Goal: Answer question/provide support: Share knowledge or assist other users

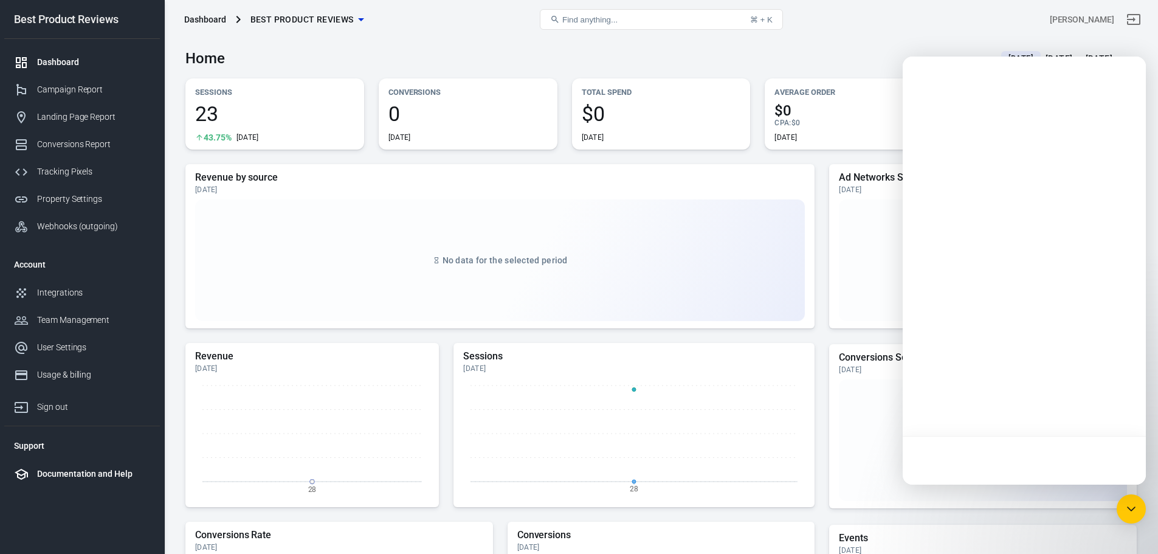
click at [92, 470] on div "Documentation and Help" at bounding box center [93, 473] width 113 height 13
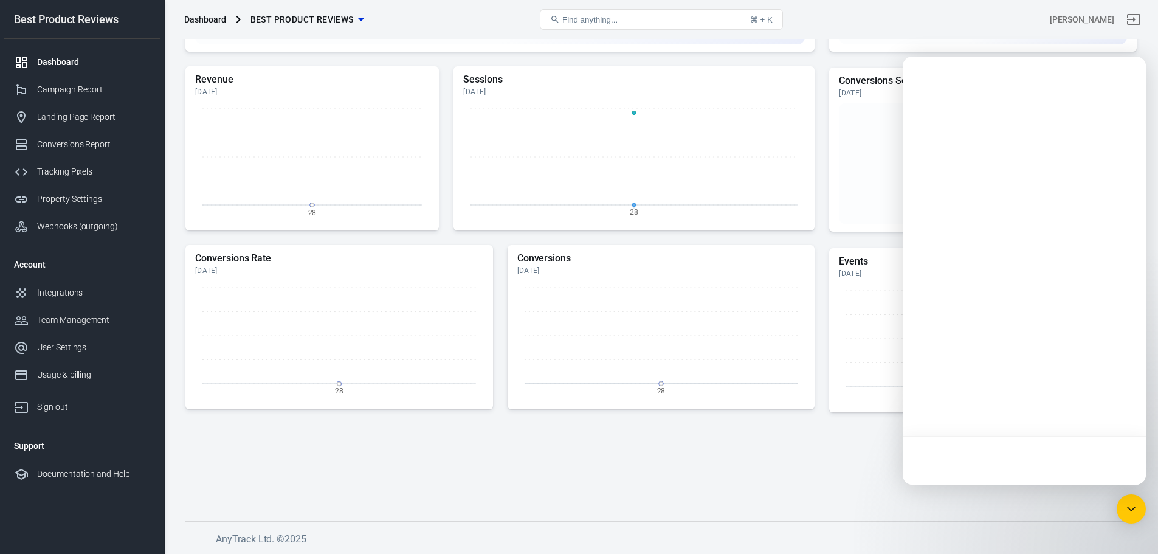
scroll to position [277, 0]
click at [117, 473] on div "Documentation and Help" at bounding box center [93, 473] width 113 height 13
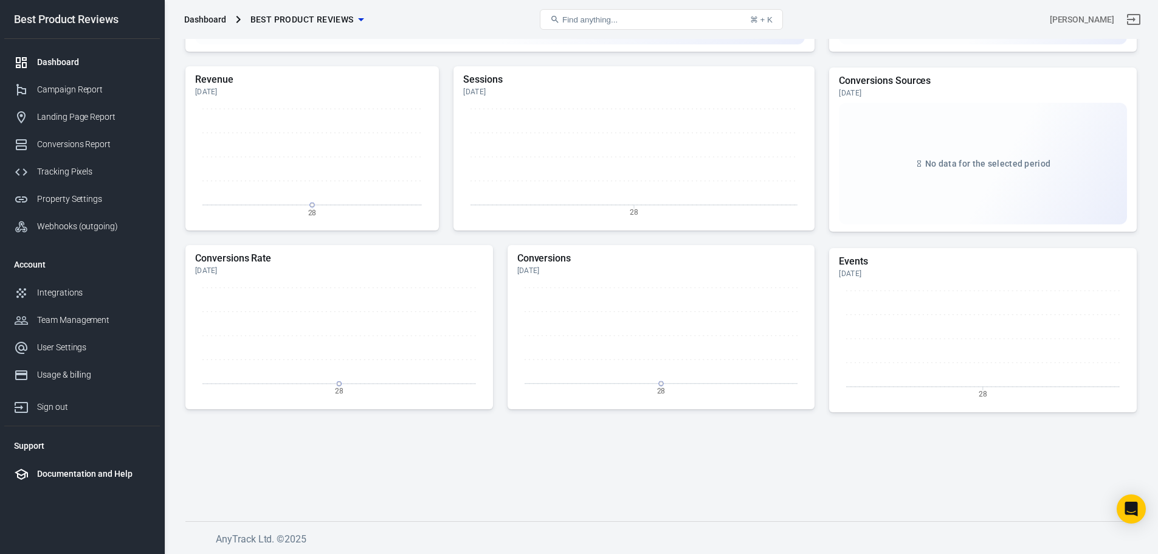
click at [71, 474] on div "Documentation and Help" at bounding box center [93, 473] width 113 height 13
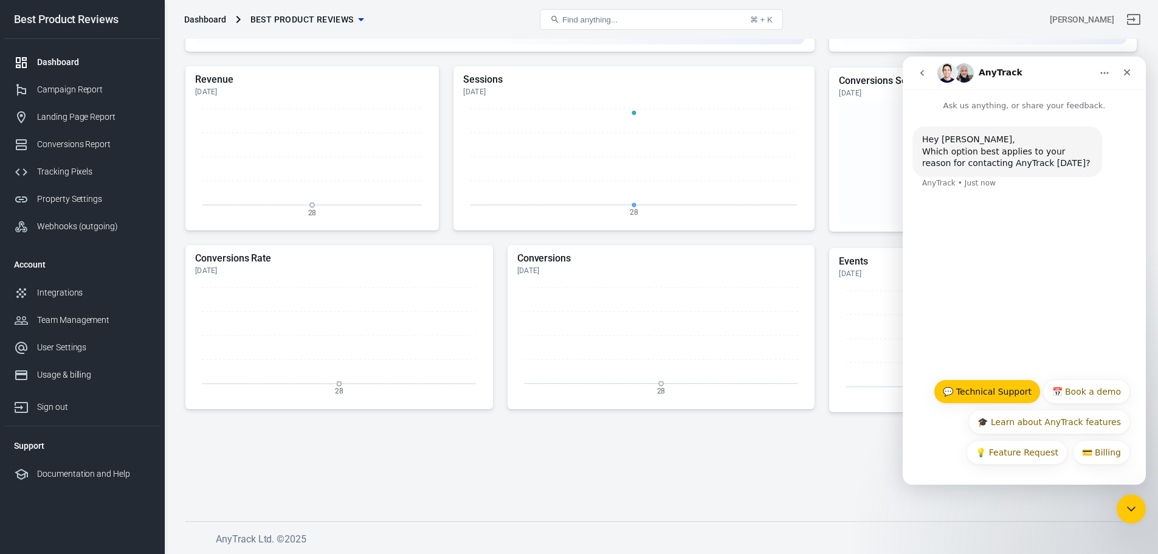
click at [1034, 400] on button "💬 Technical Support" at bounding box center [986, 391] width 107 height 24
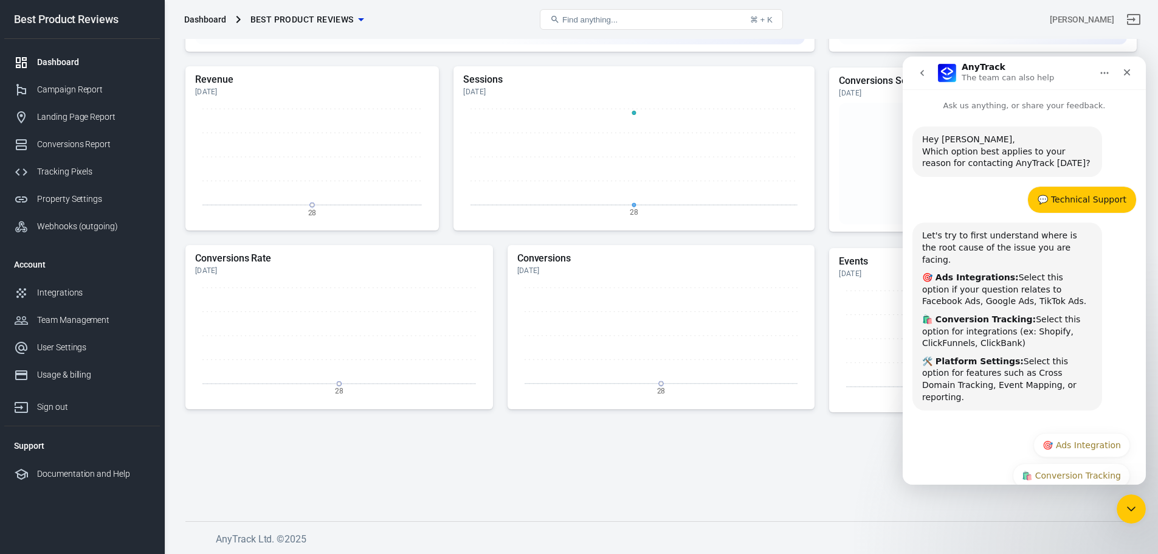
scroll to position [30, 0]
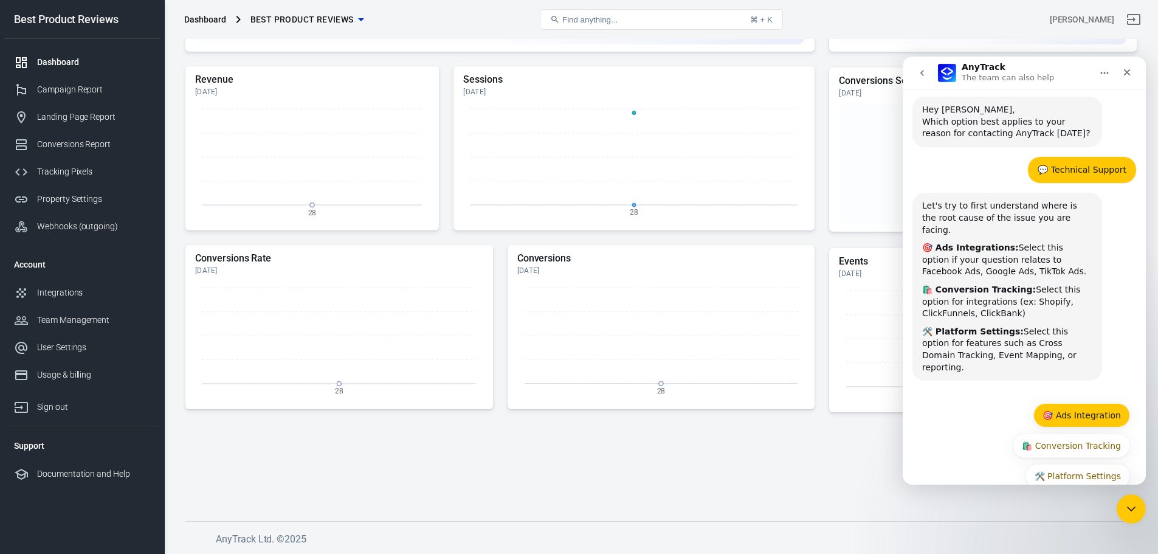
click at [1100, 403] on button "🎯 Ads Integration" at bounding box center [1081, 415] width 97 height 24
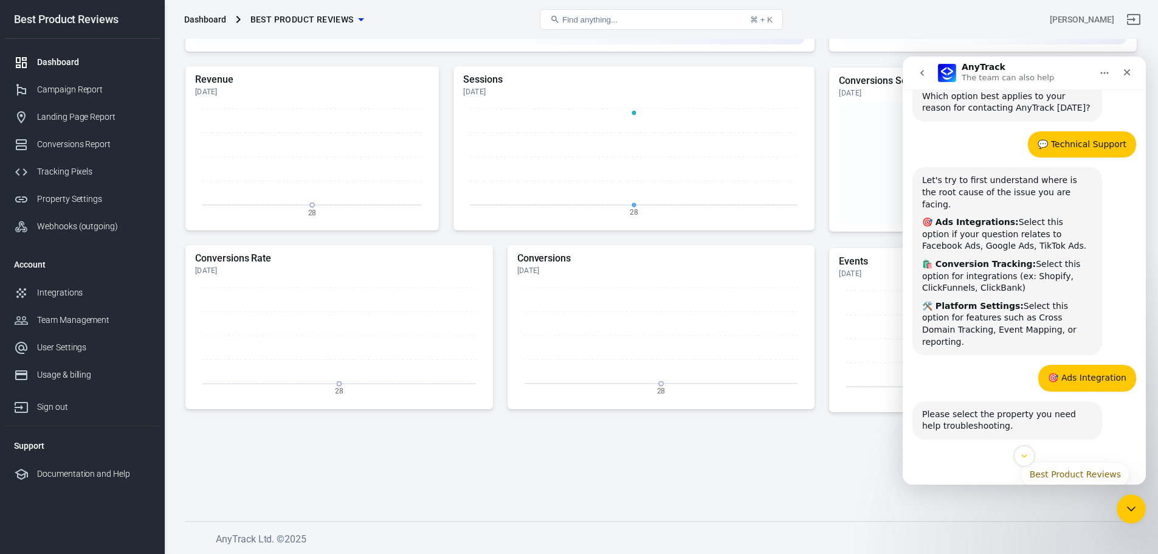
scroll to position [84, 0]
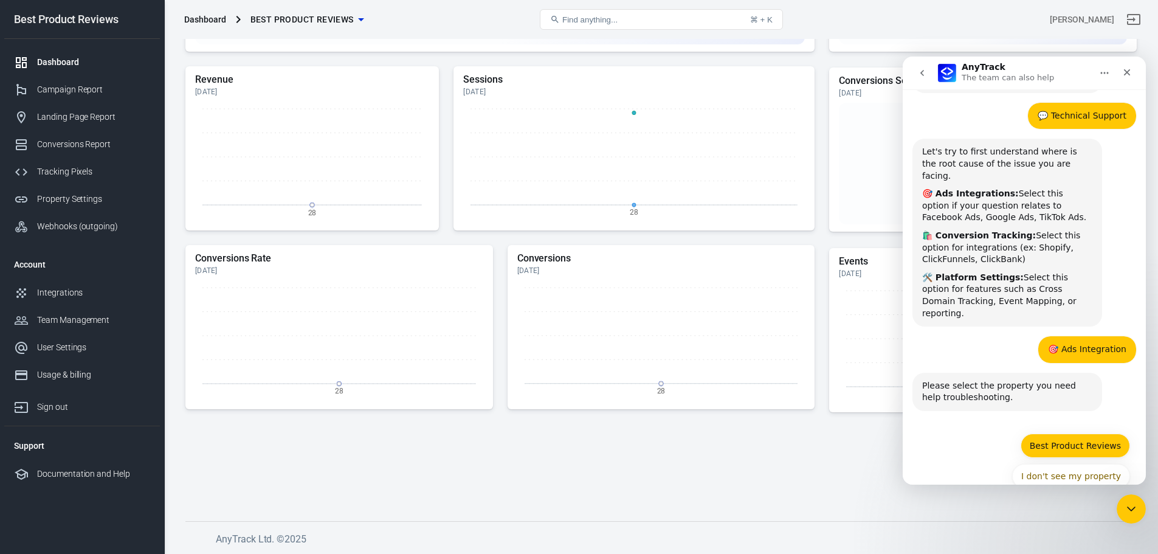
click at [1071, 433] on button "Best Product Reviews" at bounding box center [1074, 445] width 109 height 24
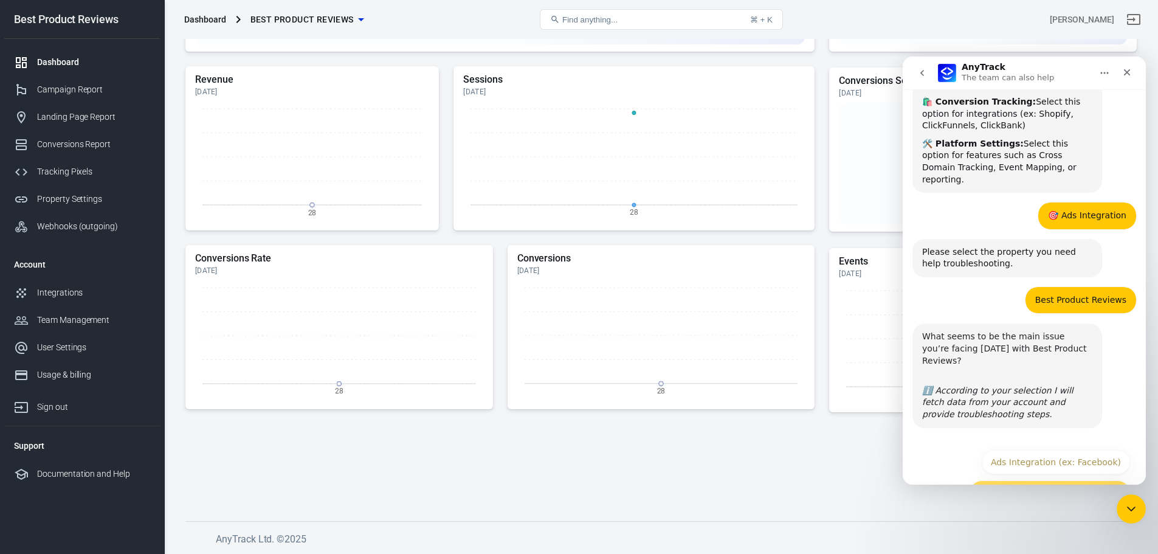
scroll to position [222, 0]
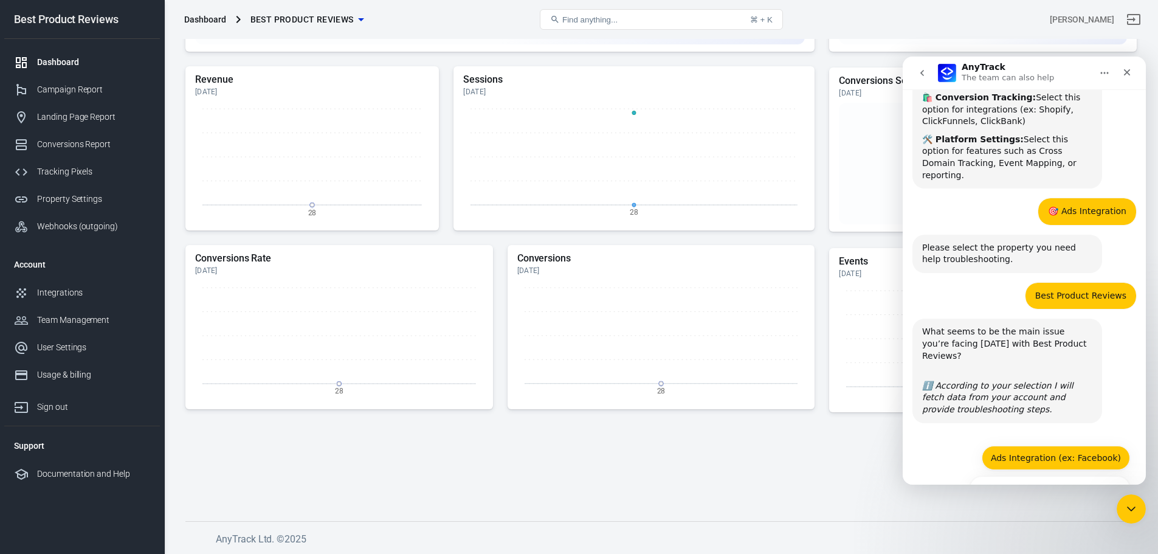
click at [1085, 445] on button "Ads Integration (ex: Facebook)" at bounding box center [1056, 457] width 148 height 24
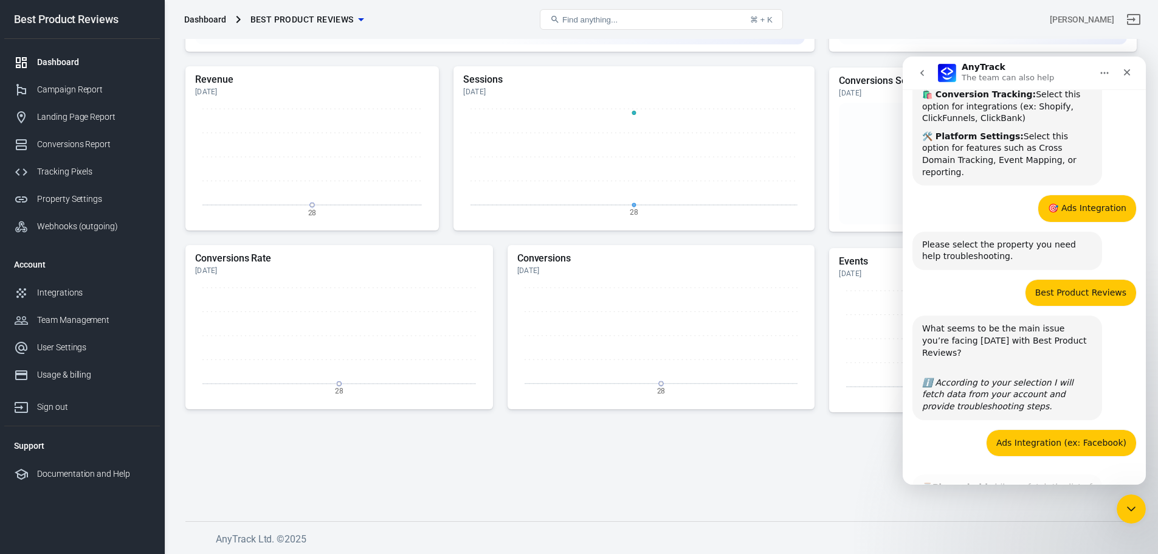
scroll to position [281, 0]
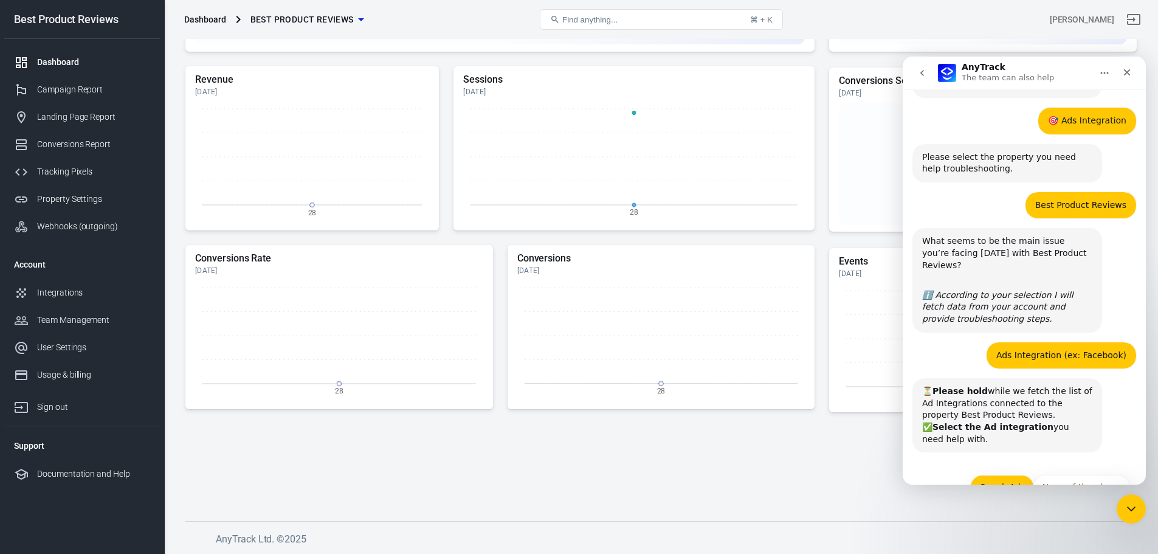
click at [994, 475] on button "GoogleAds" at bounding box center [1002, 487] width 64 height 24
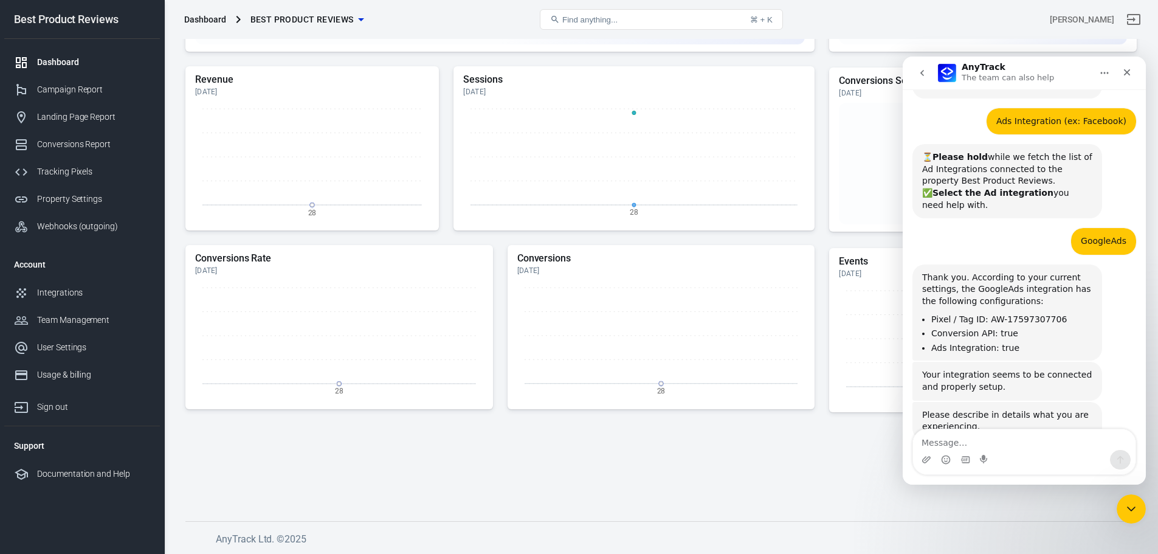
scroll to position [547, 0]
paste textarea "A conversion action has been created, but the tag is not yet verified"
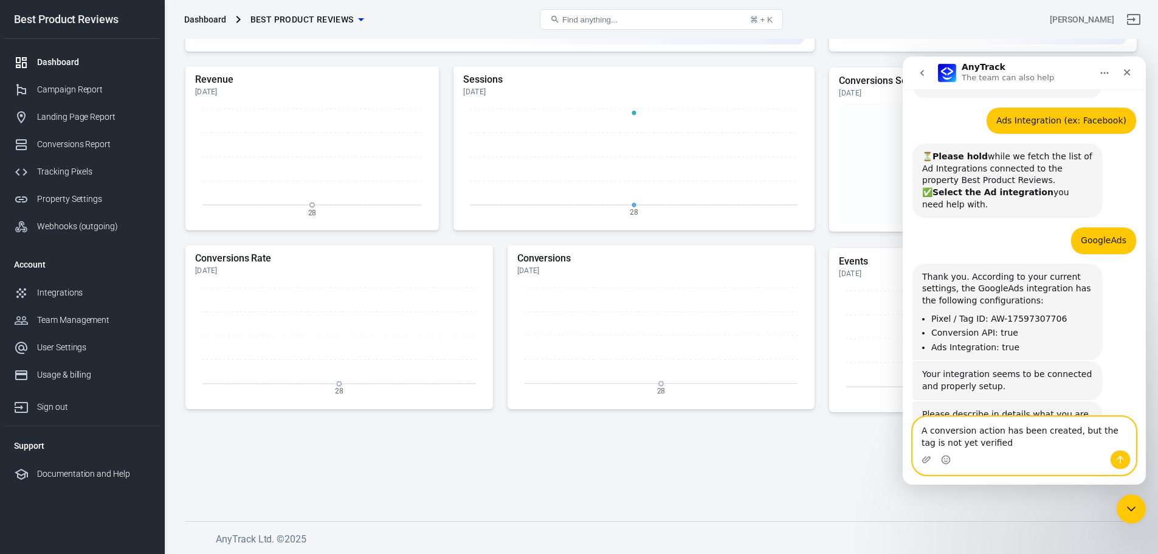
scroll to position [559, 0]
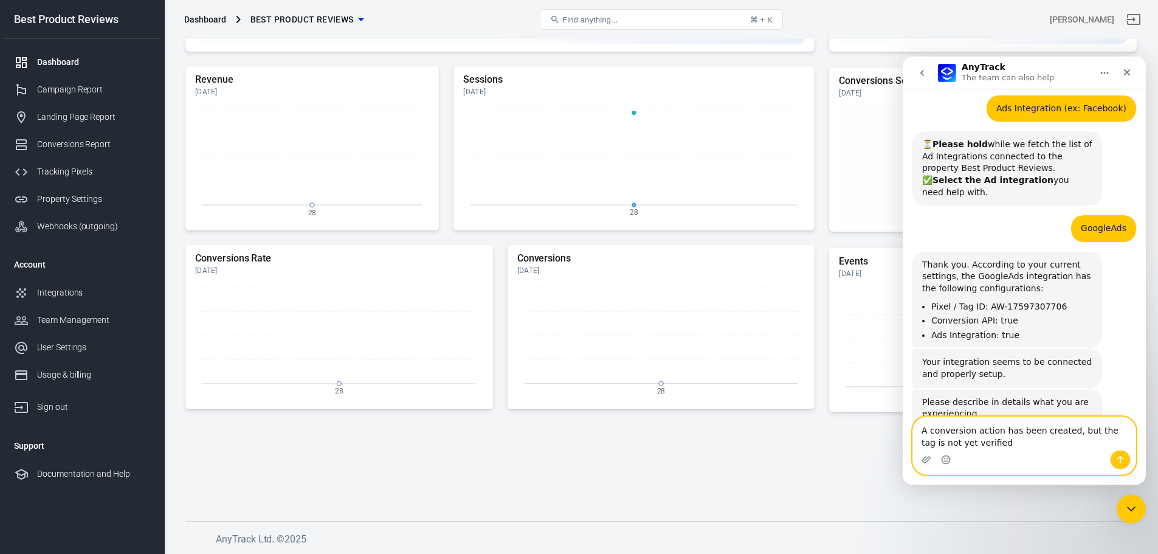
click at [1063, 434] on textarea "A conversion action has been created, but the tag is not yet verified" at bounding box center [1024, 433] width 222 height 33
type textarea "A conversion action has been created in google ads, but the tag is not yet veri…"
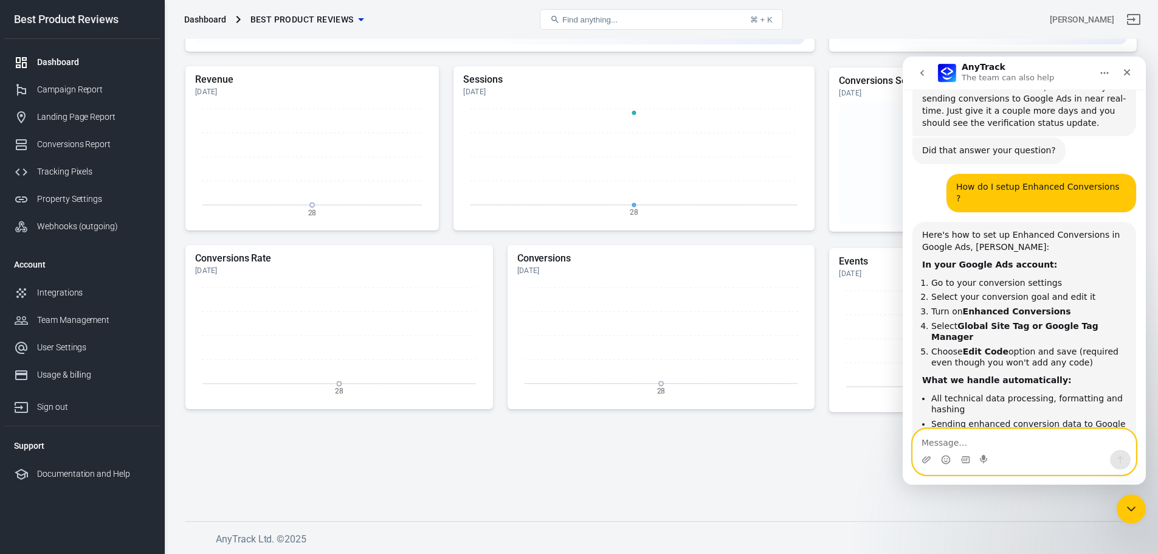
scroll to position [1424, 0]
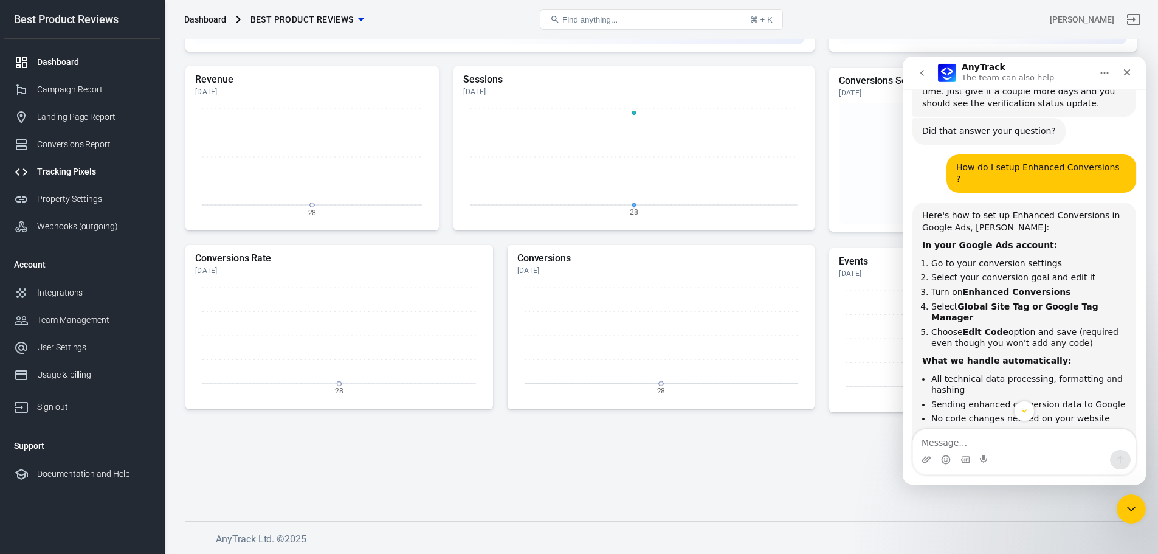
click at [102, 173] on div "Tracking Pixels" at bounding box center [93, 171] width 113 height 13
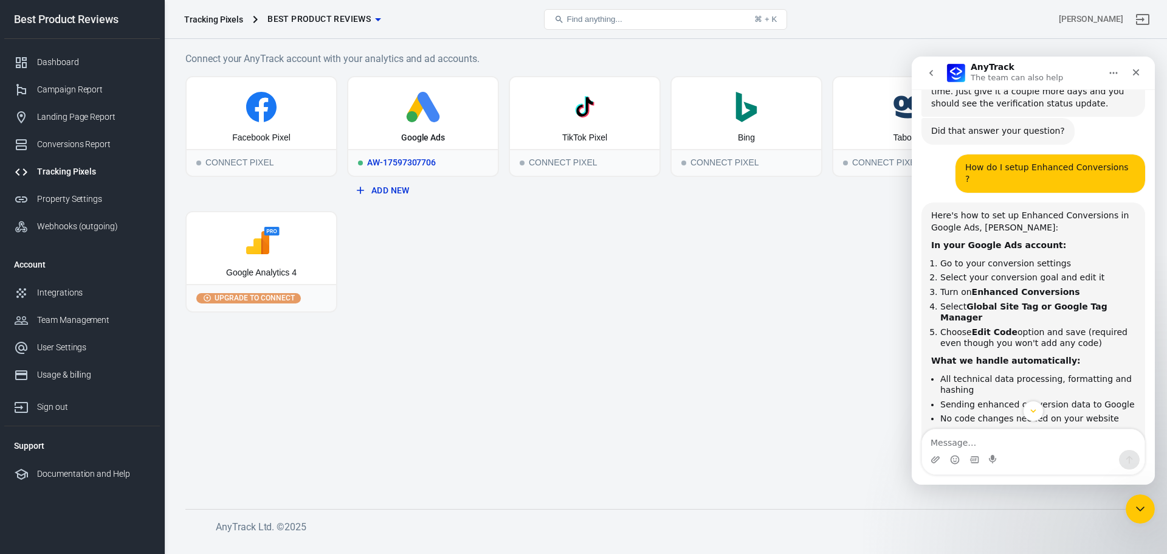
click at [456, 127] on div "Google Ads" at bounding box center [423, 113] width 150 height 72
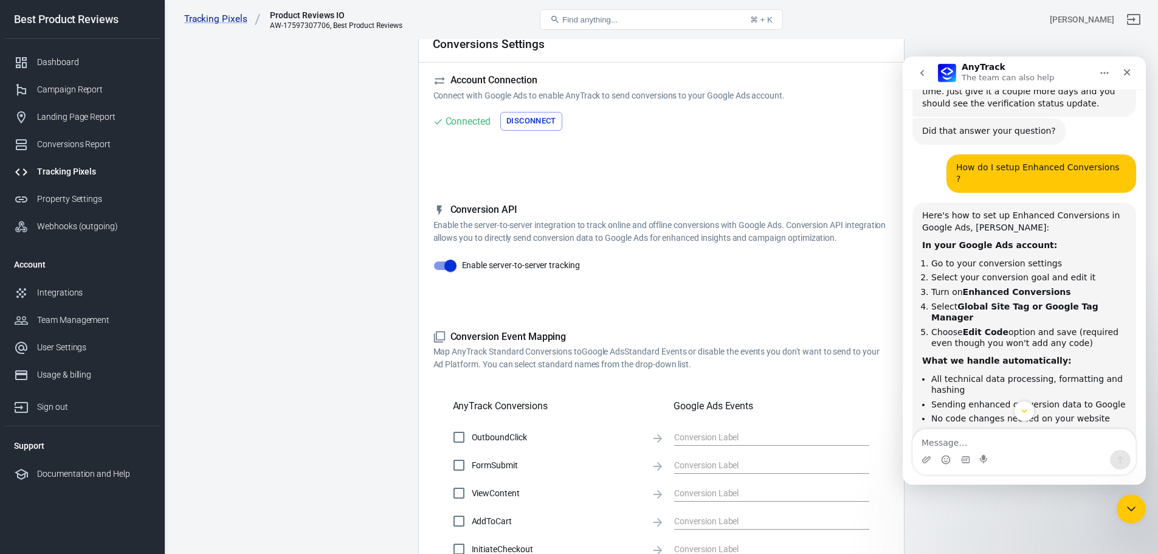
scroll to position [122, 0]
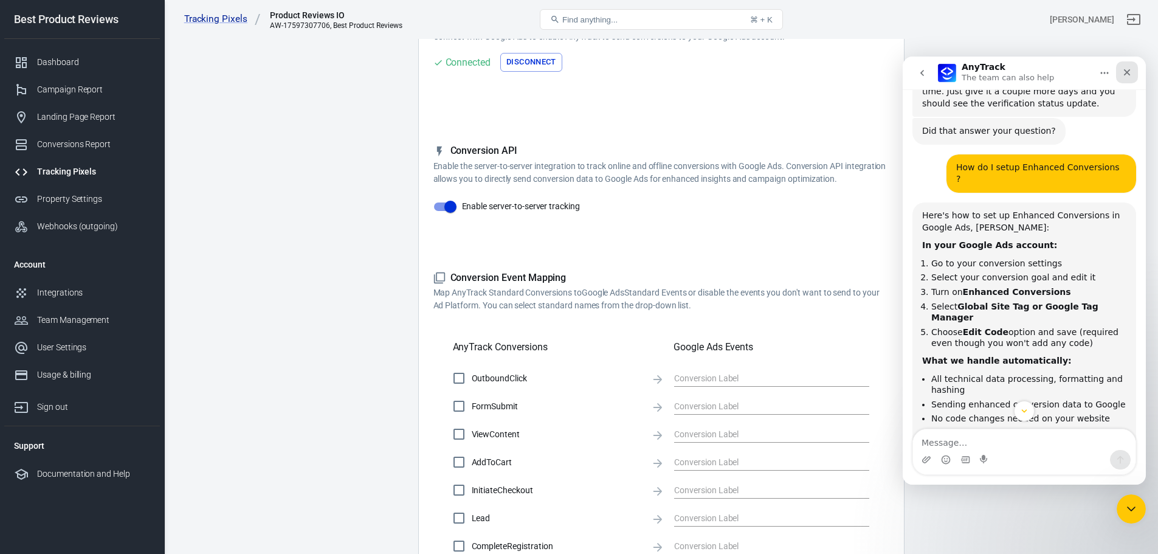
click at [1131, 73] on icon "Close" at bounding box center [1127, 72] width 10 height 10
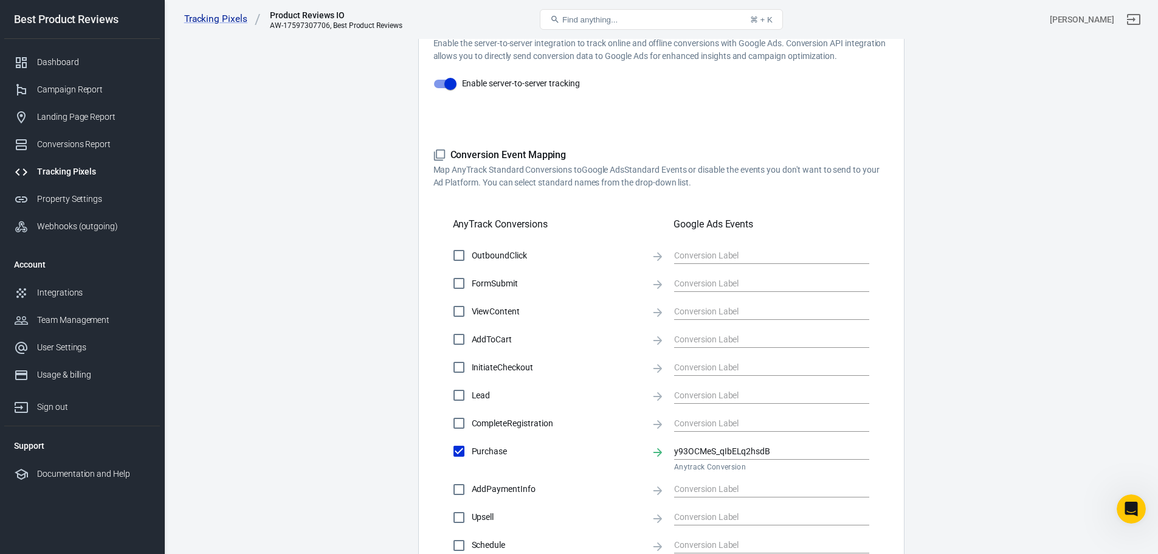
scroll to position [304, 0]
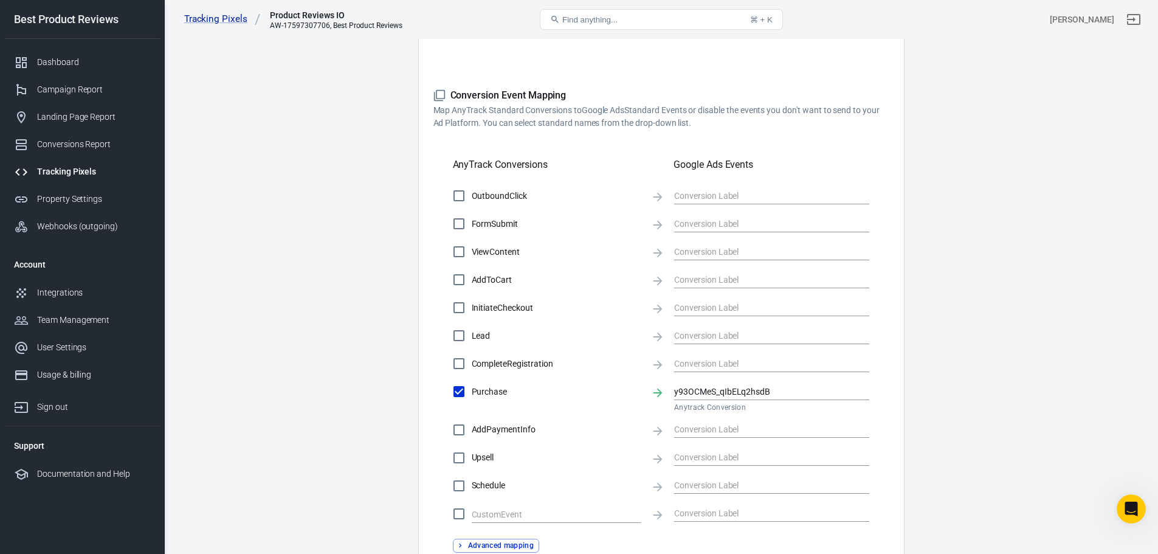
click at [337, 335] on main "Conversions Ads Integration Settings Conversions Settings Account Connection Co…" at bounding box center [660, 187] width 951 height 920
click at [493, 267] on label "AddToCart" at bounding box center [543, 280] width 195 height 26
click at [472, 267] on input "AddToCart" at bounding box center [459, 280] width 26 height 26
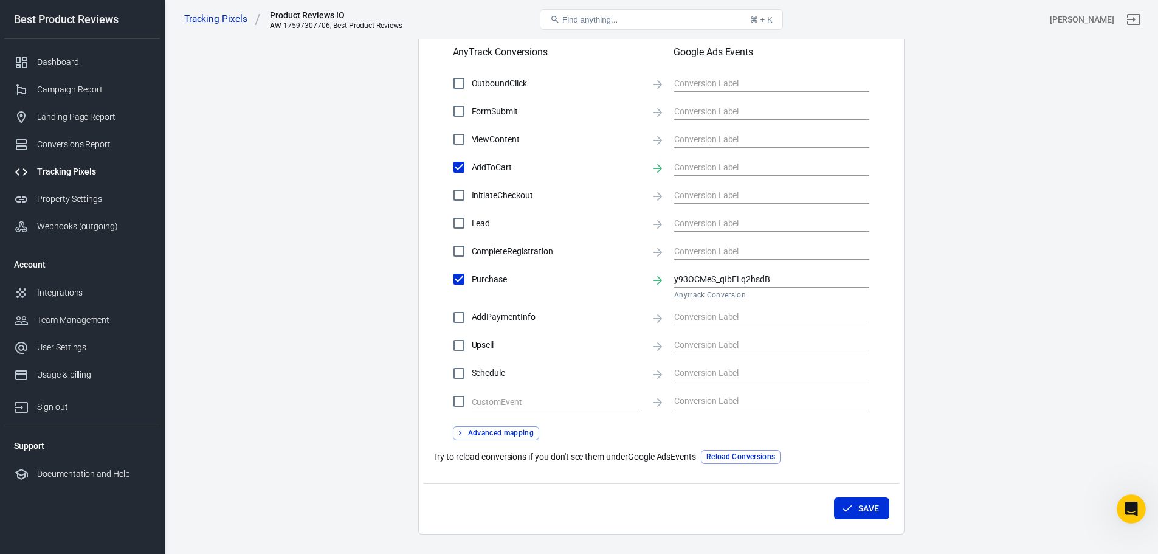
scroll to position [449, 0]
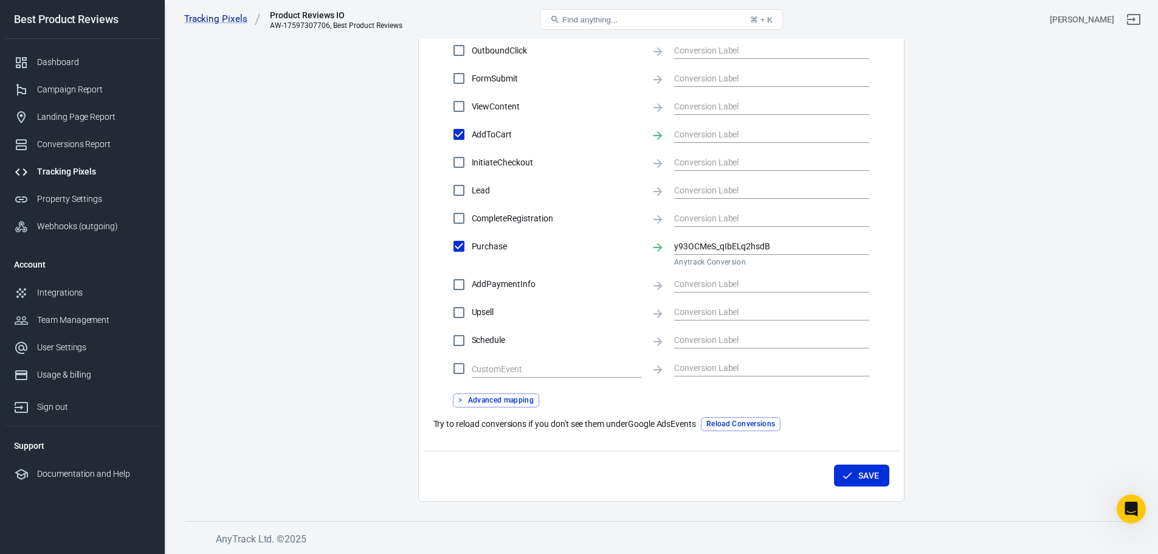
drag, startPoint x: 460, startPoint y: 131, endPoint x: 445, endPoint y: 134, distance: 15.6
click at [460, 131] on input "AddToCart" at bounding box center [459, 135] width 26 height 26
checkbox input "false"
click at [755, 422] on button "Reload Conversions" at bounding box center [741, 424] width 80 height 14
click at [796, 254] on div "y93OCMeS_qIbELq2hsdB" at bounding box center [771, 246] width 195 height 16
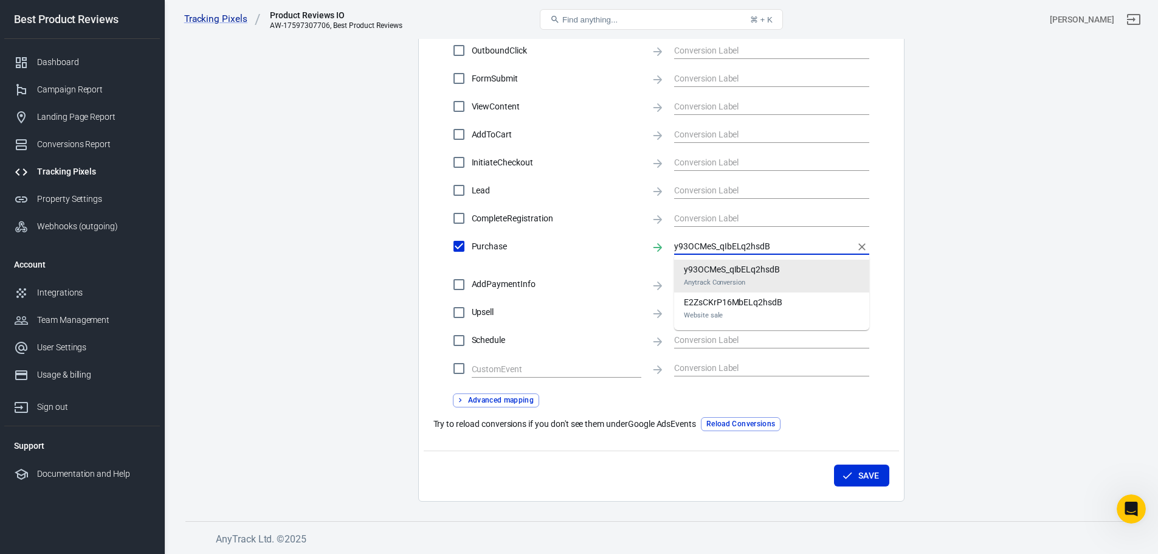
click at [803, 267] on li "y93OCMeS_qIbELq2hsdB Anytrack Conversion" at bounding box center [771, 276] width 195 height 33
click at [975, 266] on main "Conversions Ads Integration Settings Conversions Settings Account Connection Co…" at bounding box center [660, 41] width 951 height 920
click at [865, 473] on button "Save" at bounding box center [861, 475] width 55 height 22
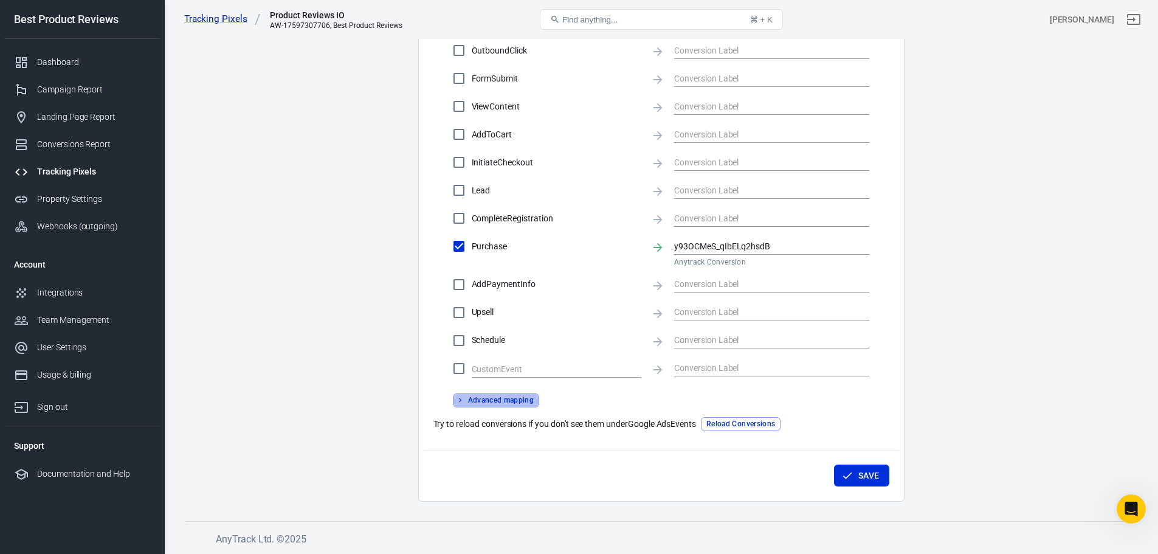
click at [481, 397] on button "Advanced mapping" at bounding box center [496, 400] width 87 height 14
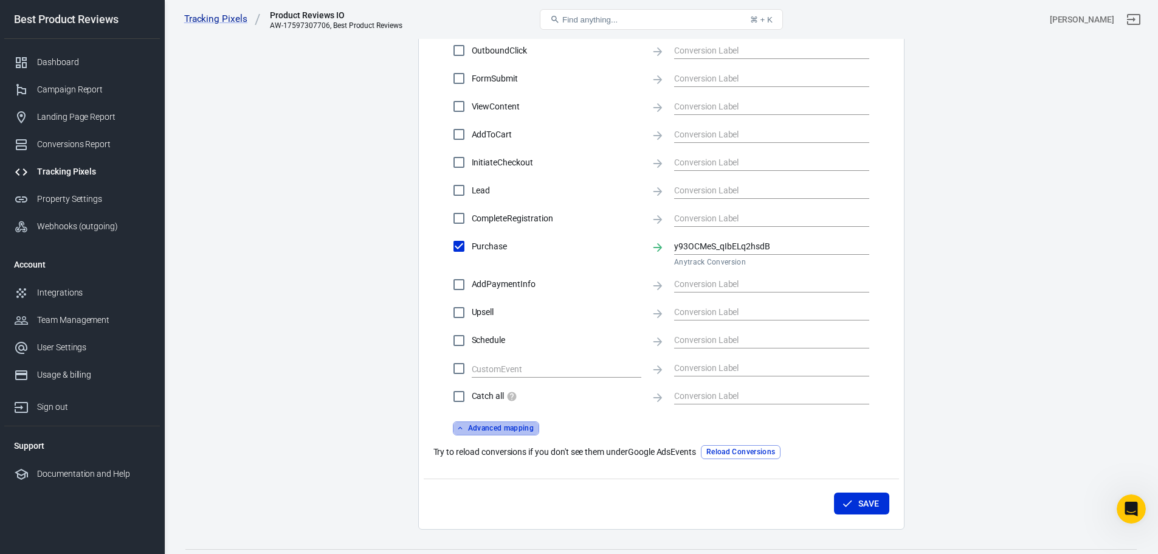
click at [500, 430] on button "Advanced mapping" at bounding box center [496, 428] width 87 height 14
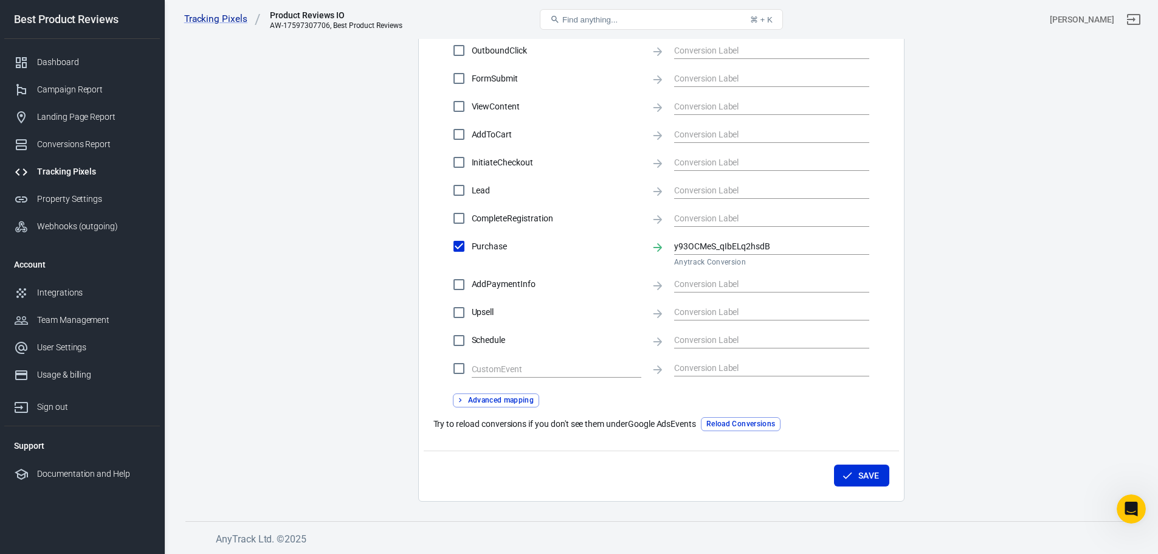
scroll to position [1586, 0]
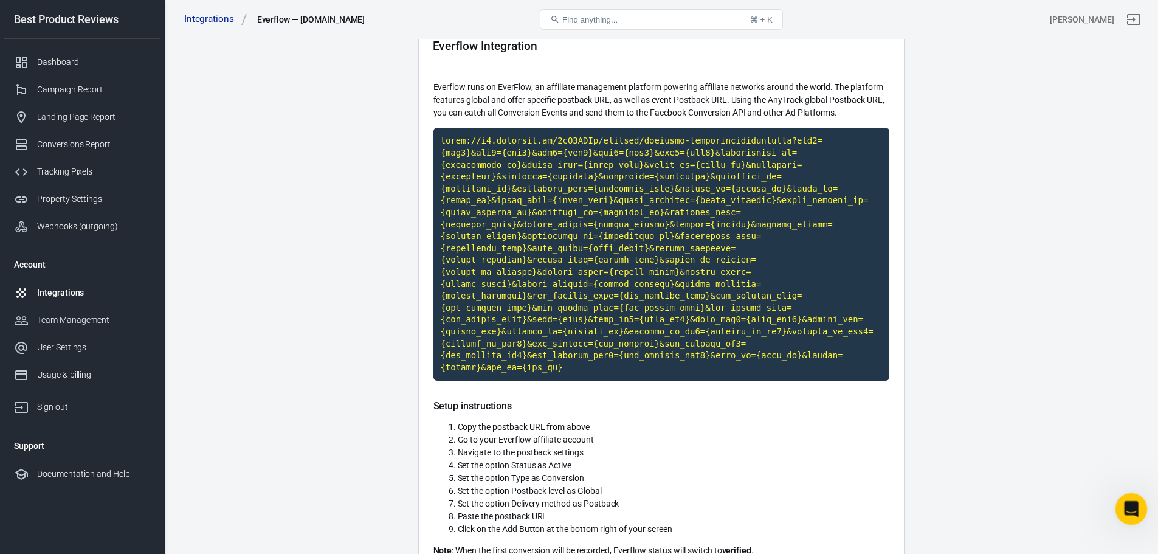
click at [1134, 509] on icon "Open Intercom Messenger" at bounding box center [1129, 507] width 20 height 20
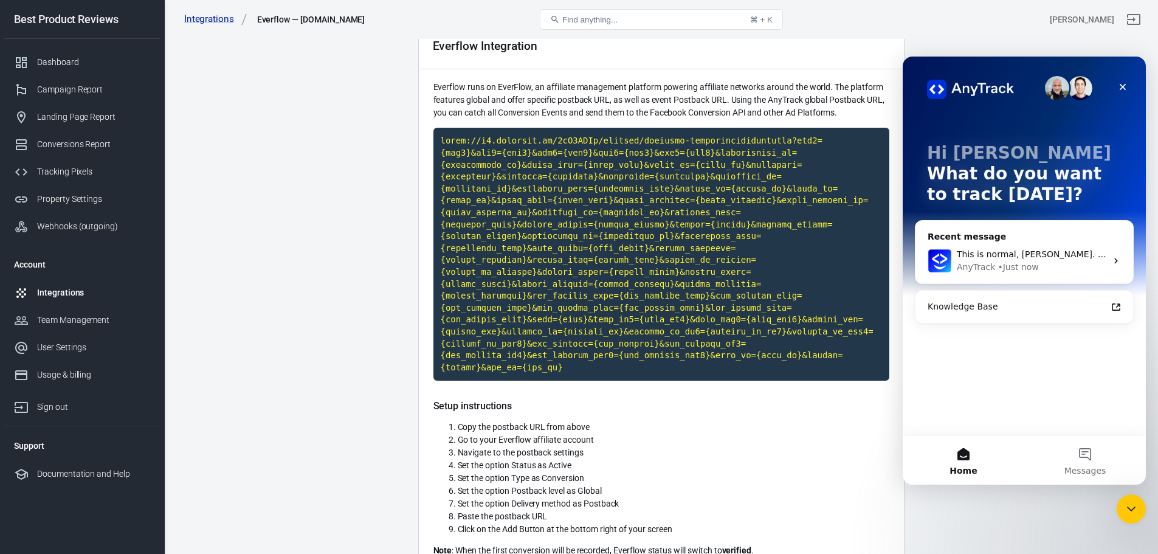
click at [1116, 263] on icon "Intercom messenger" at bounding box center [1116, 261] width 10 height 10
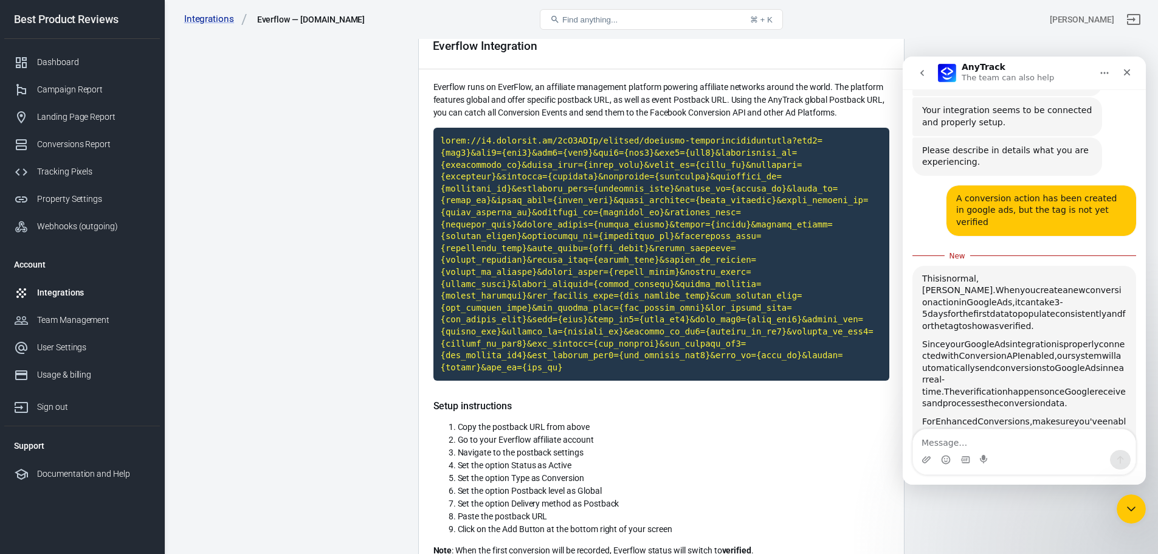
scroll to position [836, 0]
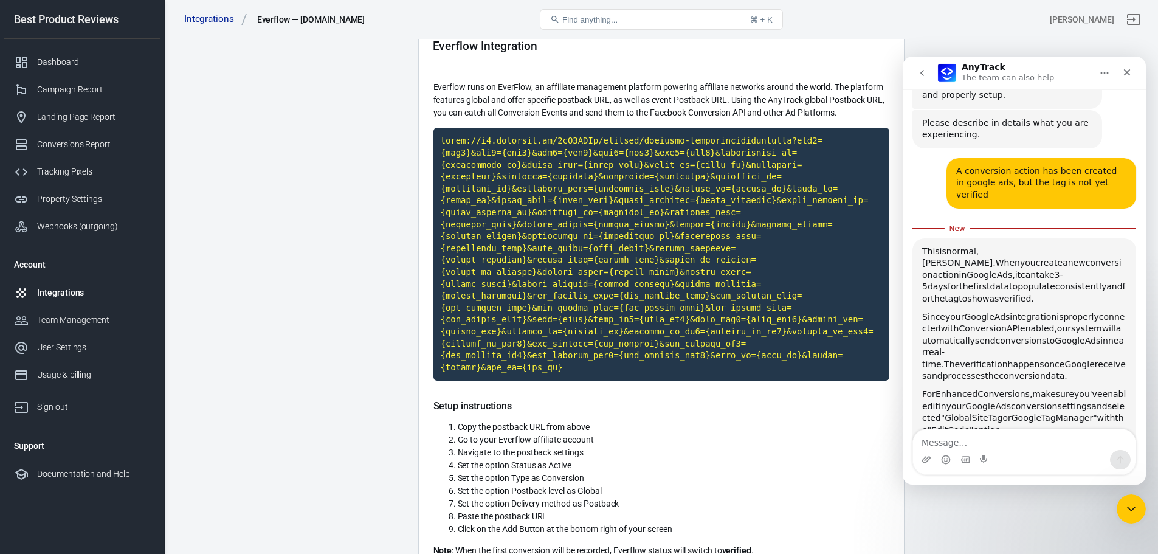
drag, startPoint x: 1064, startPoint y: 238, endPoint x: 921, endPoint y: 196, distance: 148.1
click at [921, 238] on div "This is normal, Philippe. When you create a new conversion action in Google Ads…" at bounding box center [1024, 361] width 224 height 247
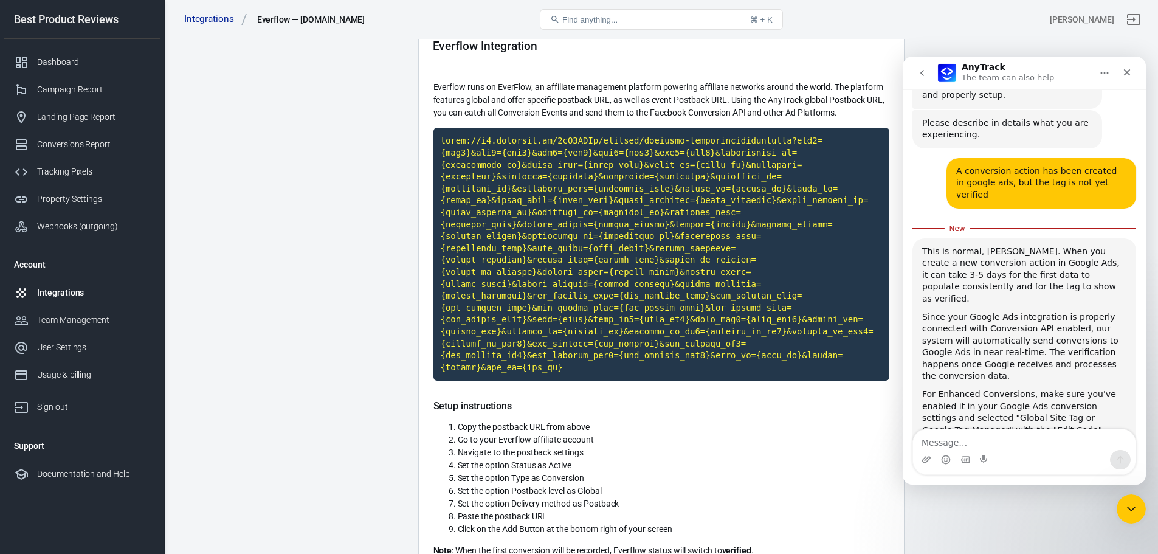
scroll to position [848, 0]
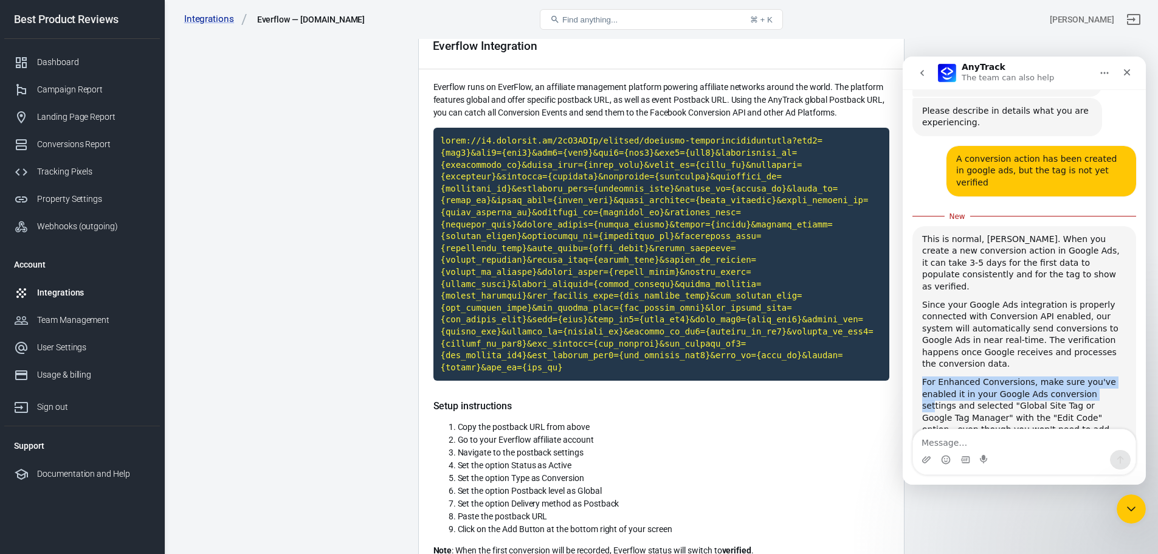
drag, startPoint x: 921, startPoint y: 313, endPoint x: 1089, endPoint y: 324, distance: 168.1
click at [1089, 324] on div "This is normal, Philippe. When you create a new conversion action in Google Ads…" at bounding box center [1024, 355] width 224 height 259
click at [1042, 376] on div "For Enhanced Conversions, make sure you've enabled it in your Google Ads conver…" at bounding box center [1024, 412] width 204 height 72
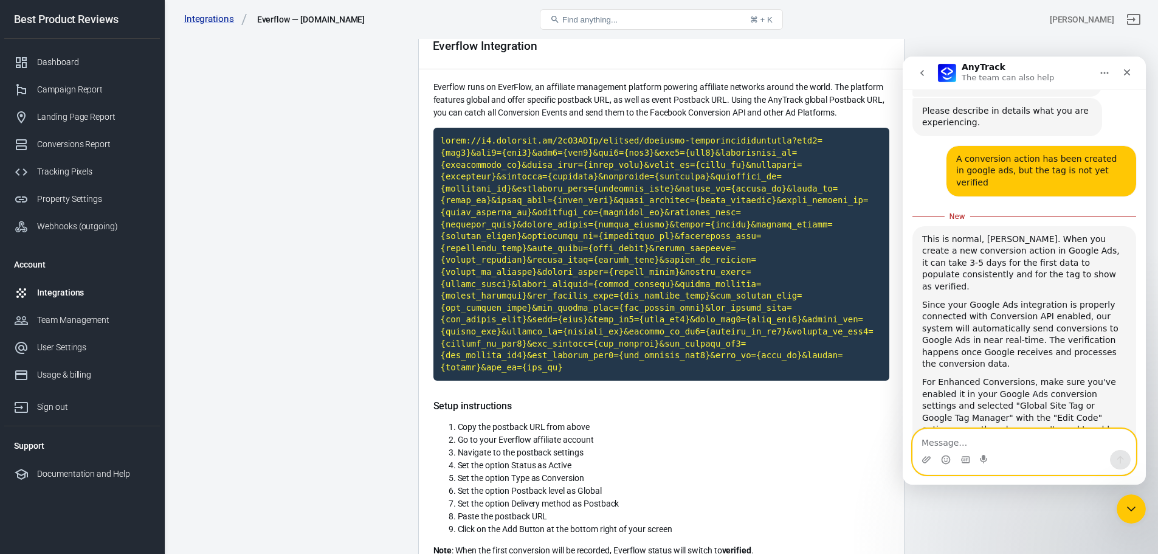
click at [999, 447] on textarea "Message…" at bounding box center [1024, 439] width 222 height 21
type textarea "1 day ago"
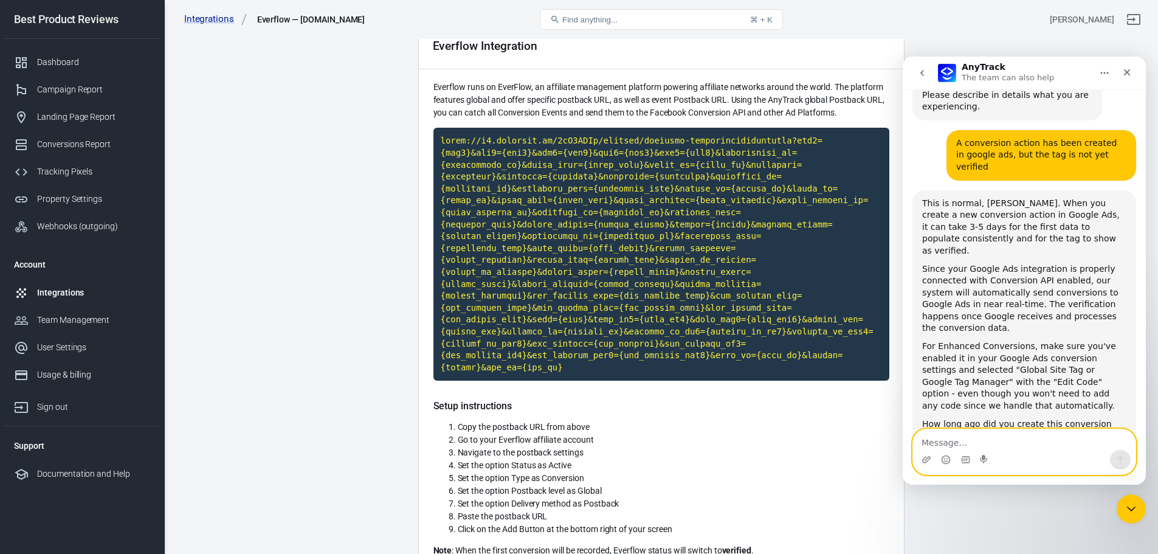
scroll to position [904, 0]
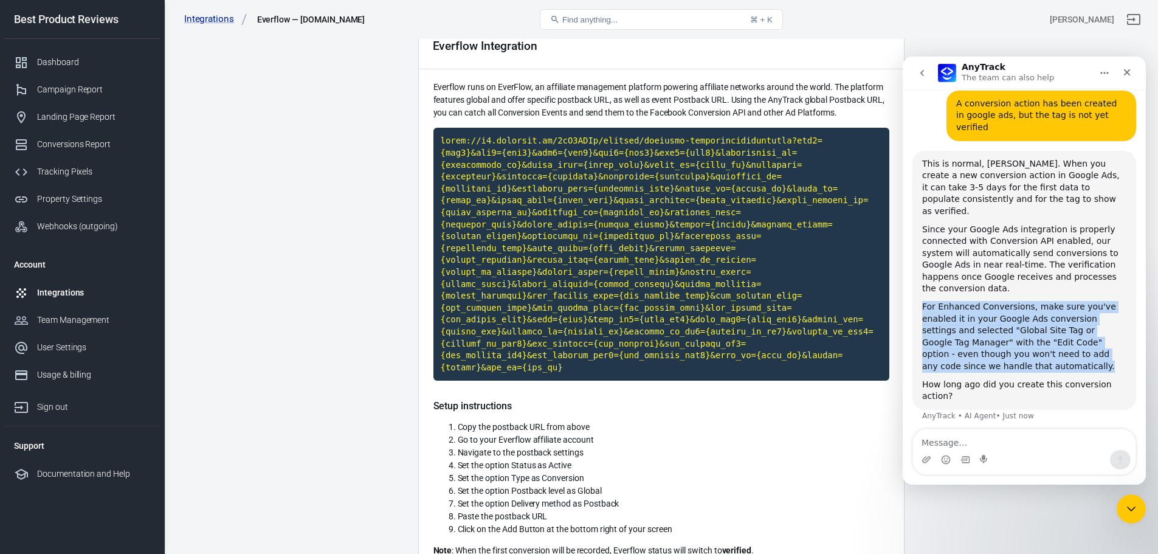
drag, startPoint x: 923, startPoint y: 235, endPoint x: 1107, endPoint y: 290, distance: 192.3
click at [1107, 301] on div "For Enhanced Conversions, make sure you've enabled it in your Google Ads conver…" at bounding box center [1024, 337] width 204 height 72
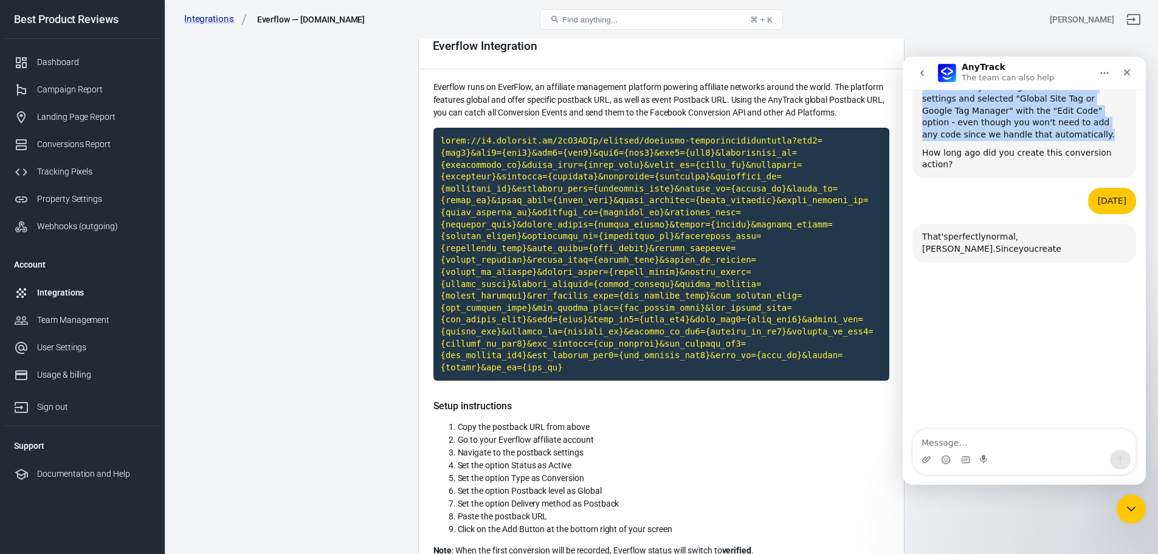
scroll to position [1155, 0]
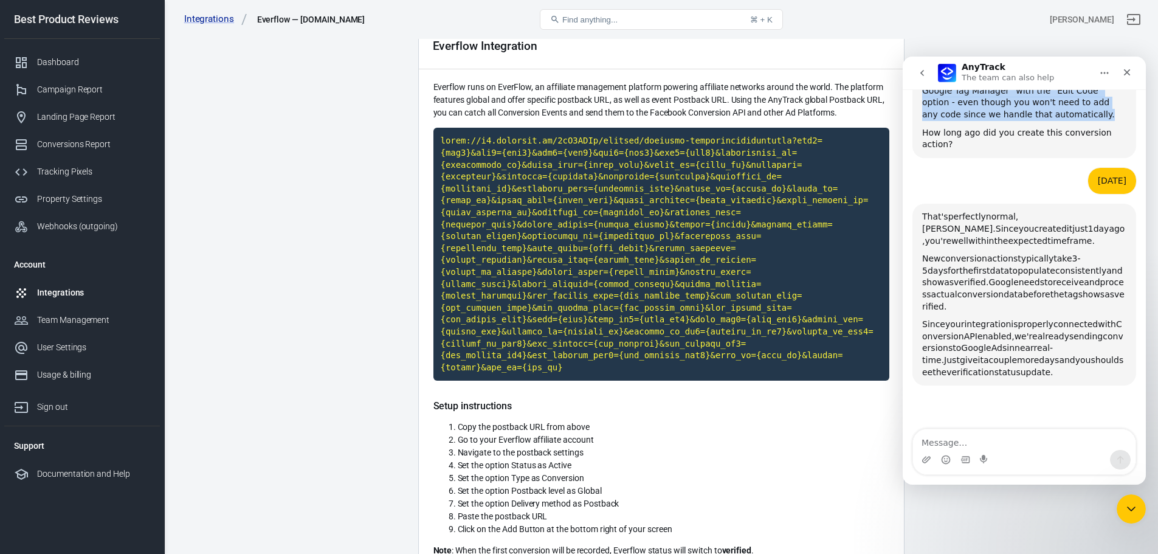
copy div "For Enhanced Conversions, make sure you've enabled it in your Google Ads conver…"
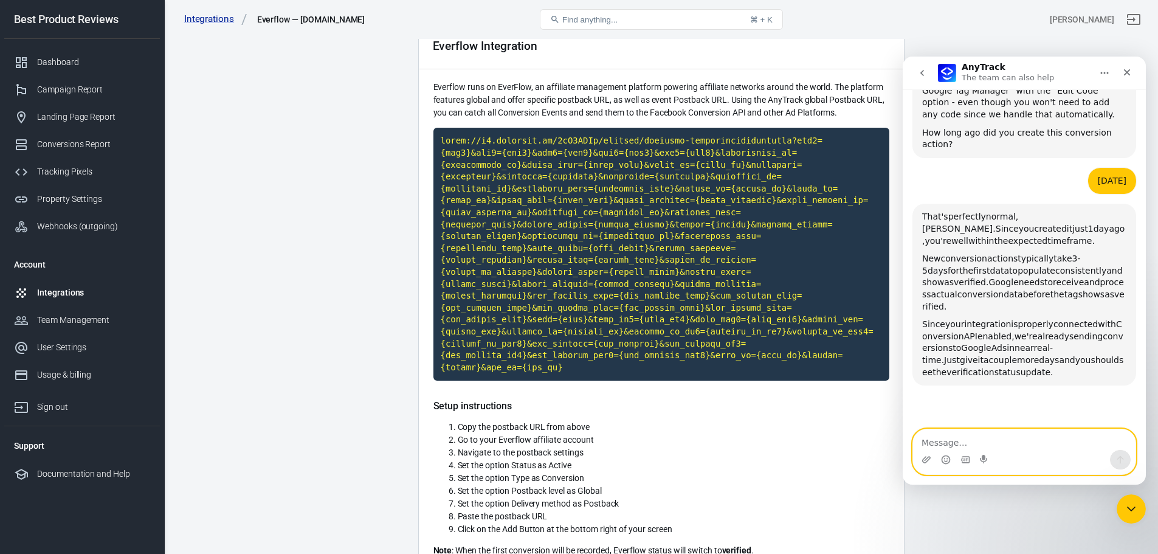
click at [1005, 440] on textarea "Message…" at bounding box center [1024, 439] width 222 height 21
paste textarea "For Enhanced Conversions, make sure you've enabled it in your Google Ads conver…"
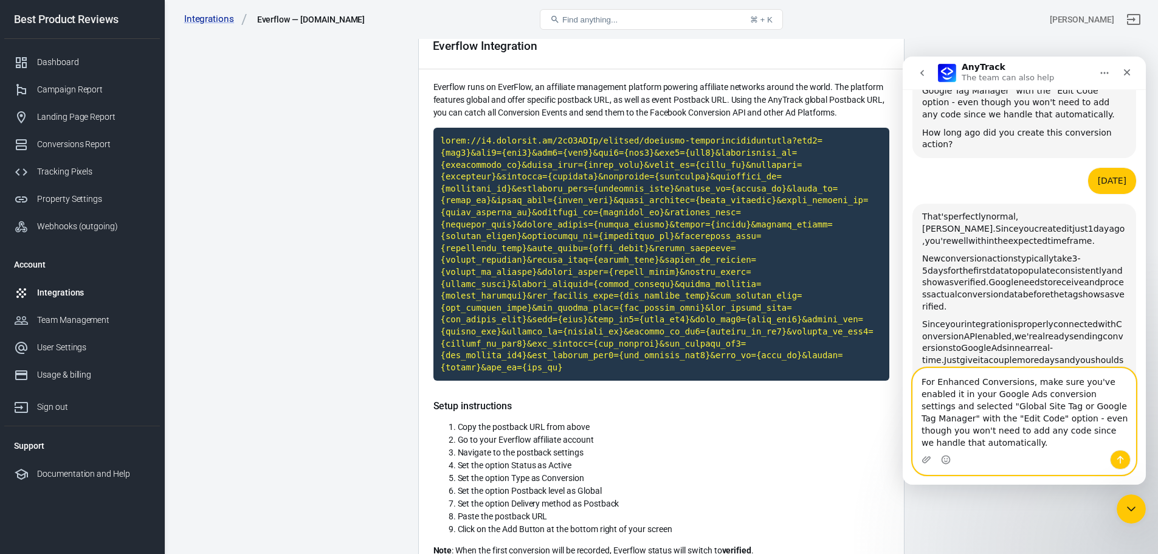
scroll to position [1180, 0]
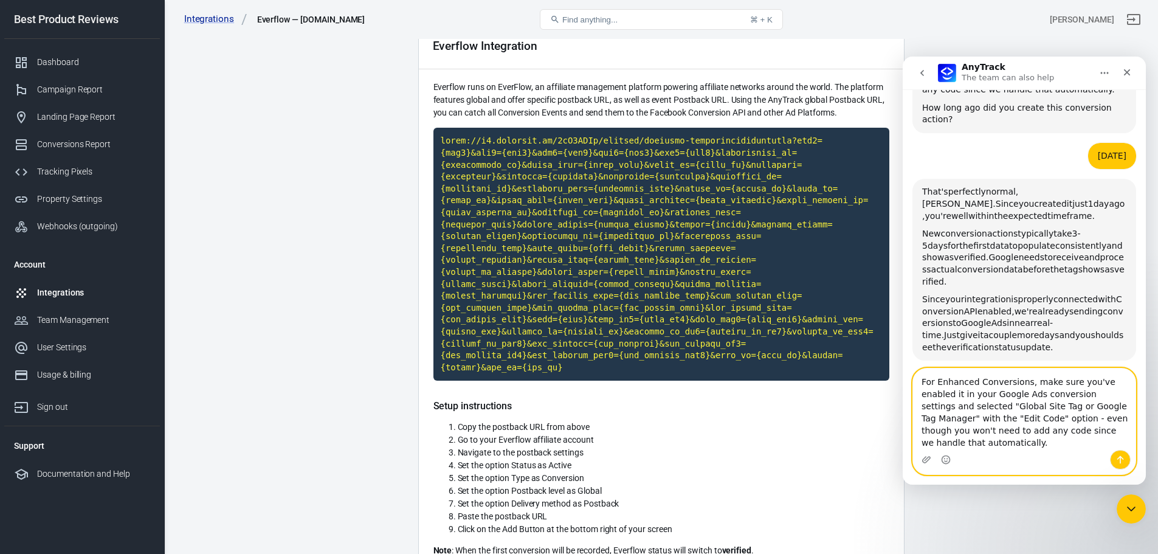
click at [927, 385] on textarea "For Enhanced Conversions, make sure you've enabled it in your Google Ads conver…" at bounding box center [1024, 408] width 222 height 81
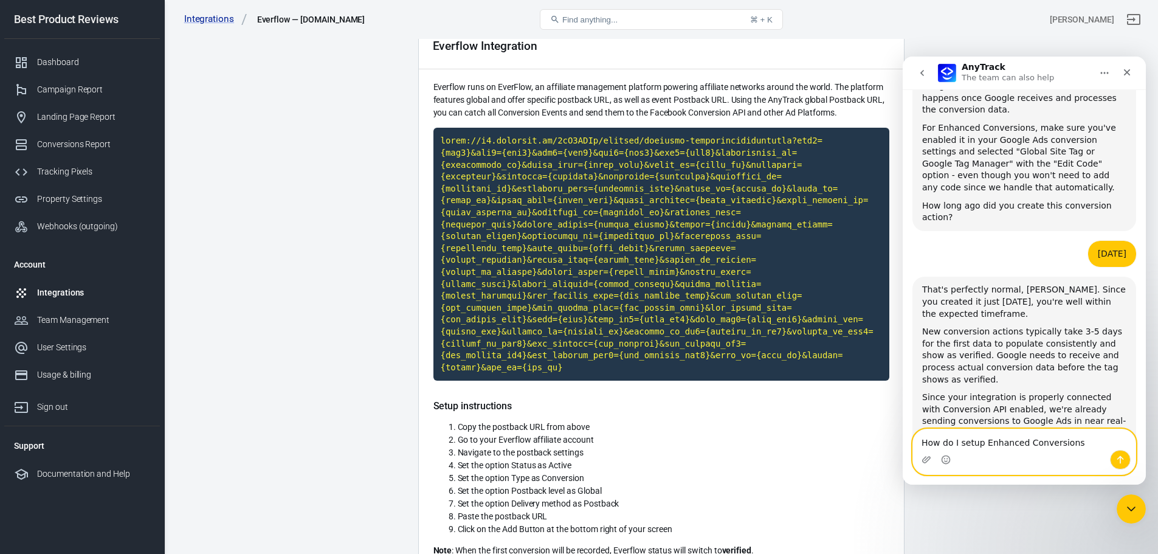
scroll to position [1143, 0]
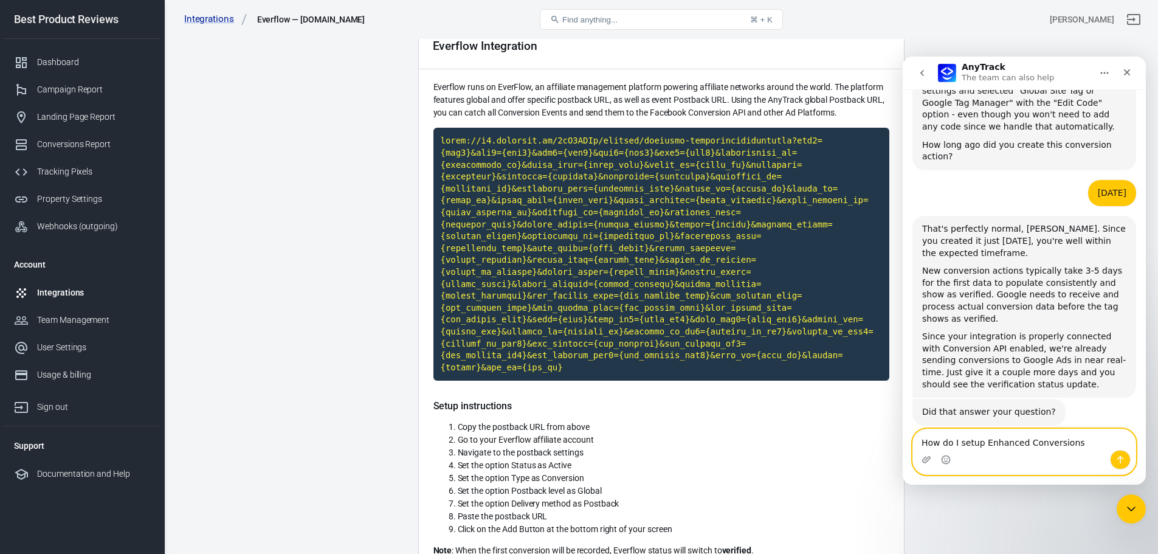
type textarea "How do I setup Enhanced Conversions ?"
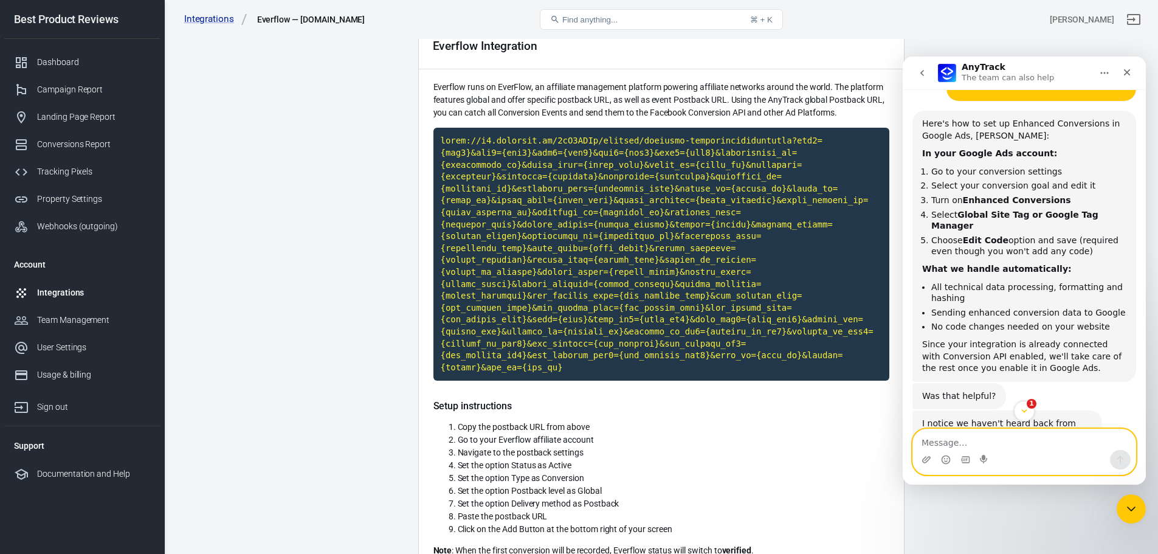
scroll to position [1606, 0]
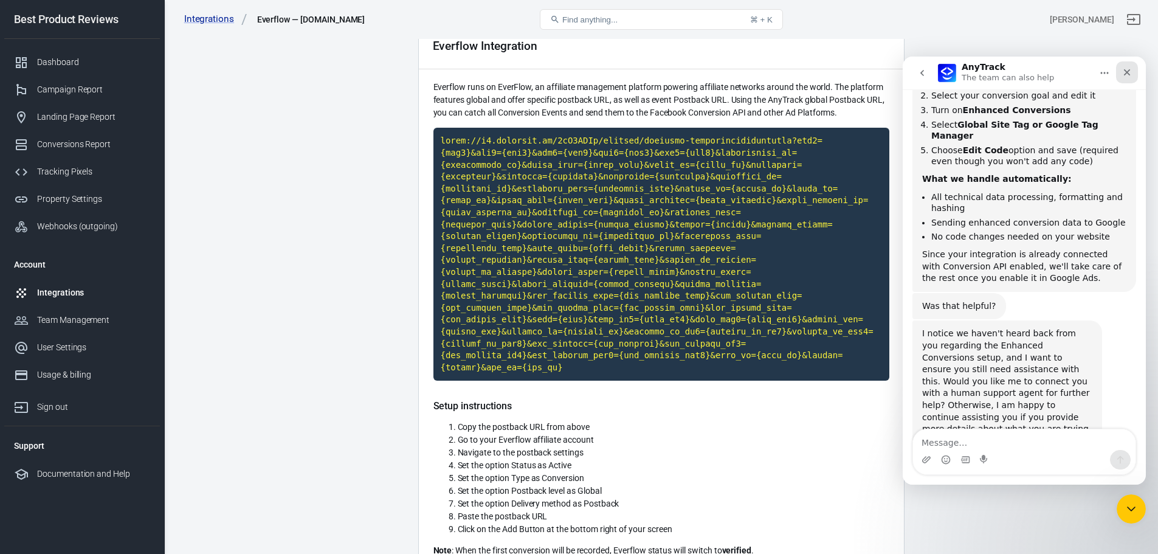
click at [1127, 71] on icon "Close" at bounding box center [1127, 72] width 7 height 7
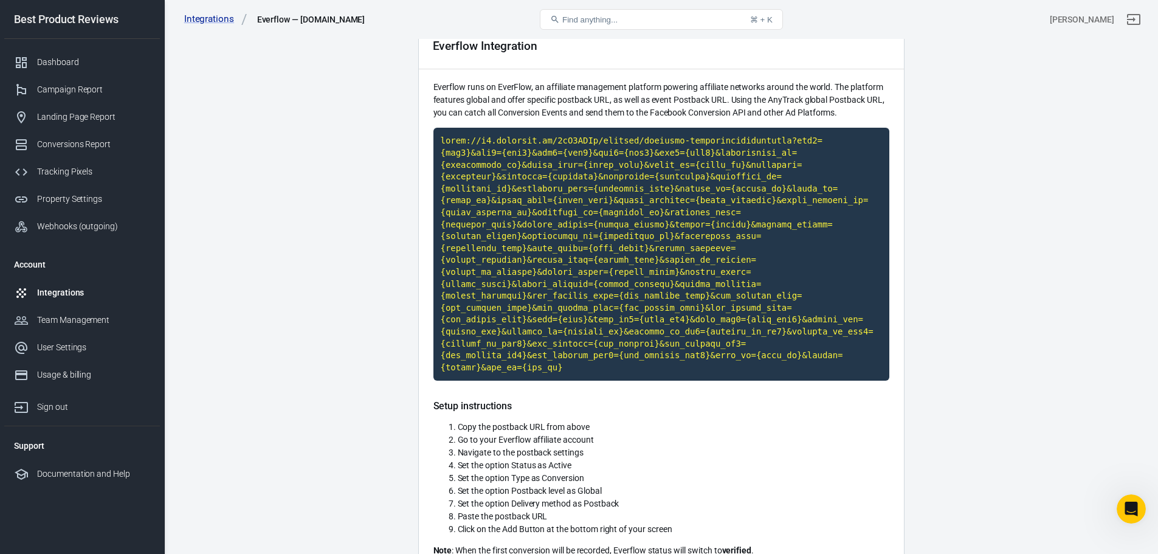
scroll to position [1586, 0]
